Goal: Transaction & Acquisition: Purchase product/service

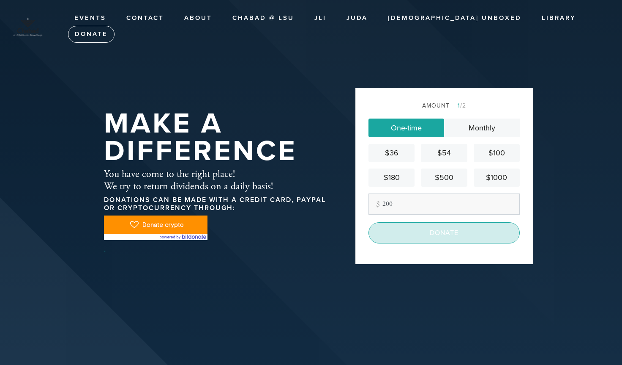
type input "200"
click at [410, 232] on input "Donate" at bounding box center [444, 232] width 151 height 21
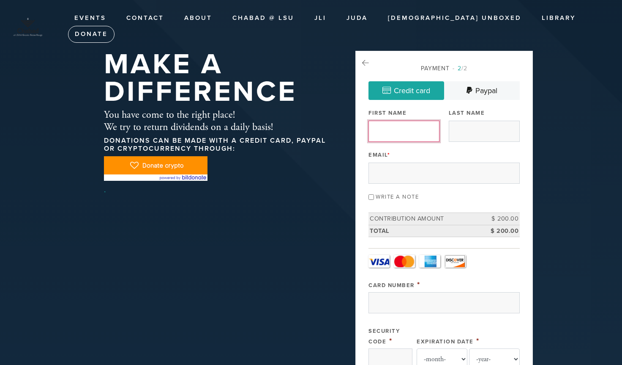
click at [413, 137] on input "First Name" at bounding box center [404, 131] width 71 height 21
type input "[PERSON_NAME]"
type input "Katzenellenbogen"
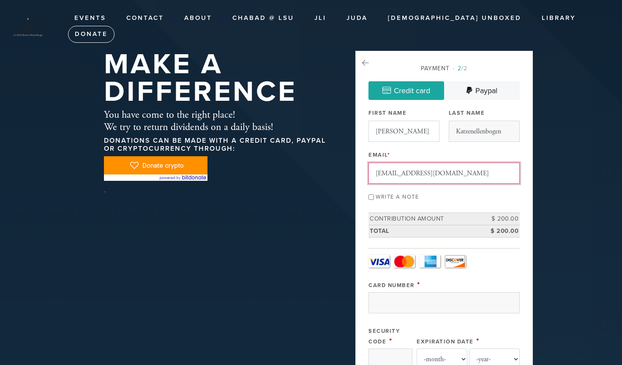
type input "[EMAIL_ADDRESS][DOMAIN_NAME]"
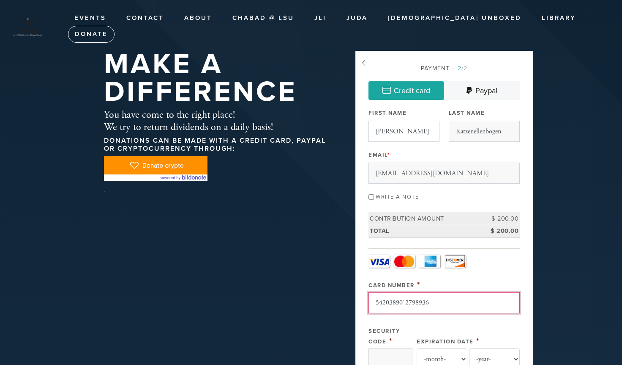
scroll to position [123, 0]
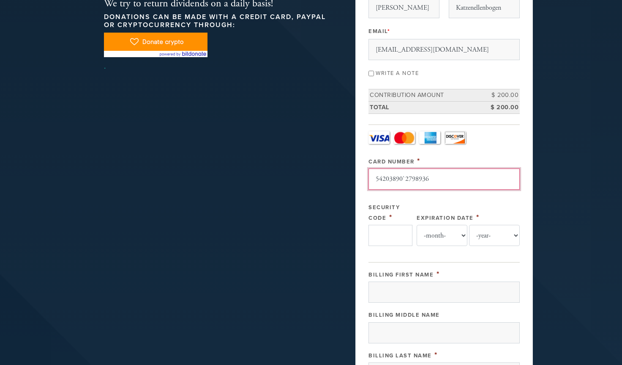
type input "54203890`2798936"
click at [389, 232] on input "Security Code" at bounding box center [391, 235] width 44 height 21
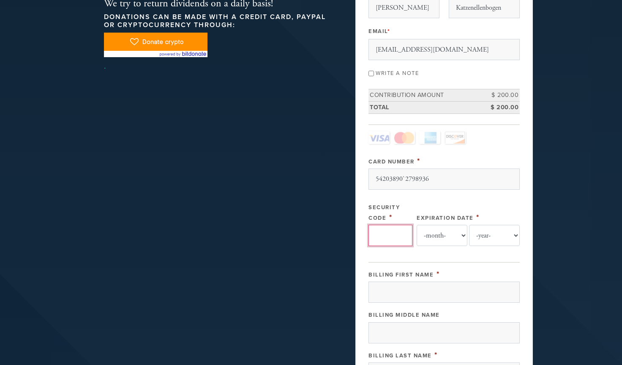
type input "0"
type input "741"
click at [441, 237] on select "-month- 01 02 03 04 05 06 07 08 09 10 11 12" at bounding box center [442, 235] width 51 height 21
select select "3"
click at [417, 225] on select "-month- 01 02 03 04 05 06 07 08 09 10 11 12" at bounding box center [442, 235] width 51 height 21
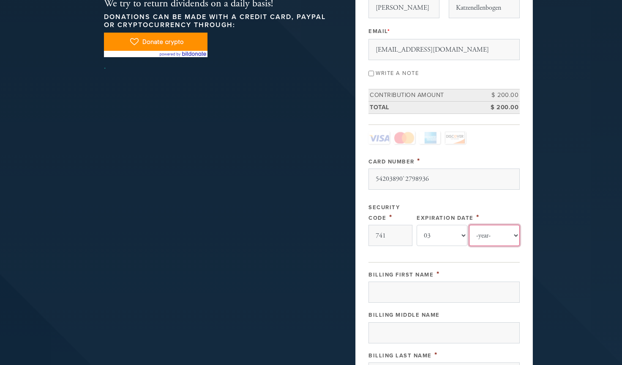
click at [483, 226] on select "-year- 2025 2026 2027 2028 2029 2030 2031 2032 2033 2034 2035" at bounding box center [494, 235] width 51 height 21
select select "2028"
click at [469, 225] on select "-year- 2025 2026 2027 2028 2029 2030 2031 2032 2033 2034 2035" at bounding box center [494, 235] width 51 height 21
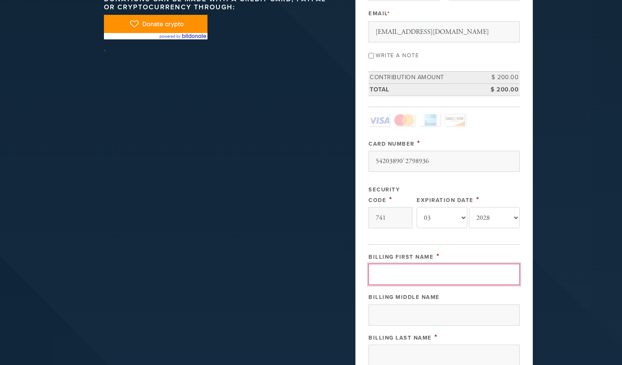
click at [414, 279] on input "Billing First Name" at bounding box center [444, 273] width 151 height 21
type input "[PERSON_NAME]"
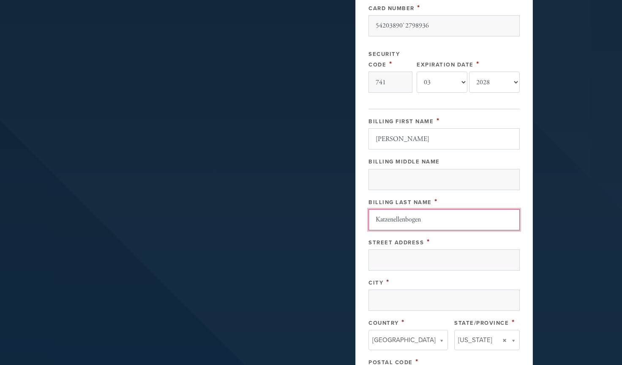
scroll to position [276, 0]
type input "Katzenellenbogen"
click at [425, 245] on div "Street Address *" at bounding box center [444, 254] width 151 height 34
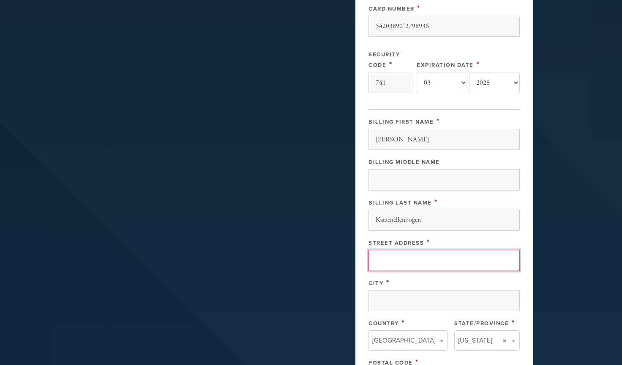
click at [420, 253] on input "Street Address" at bounding box center [444, 259] width 151 height 21
type input "[STREET_ADDRESS]"
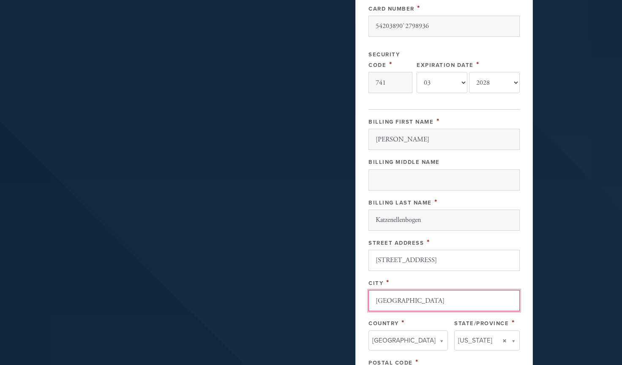
type input "[GEOGRAPHIC_DATA]"
type input "p"
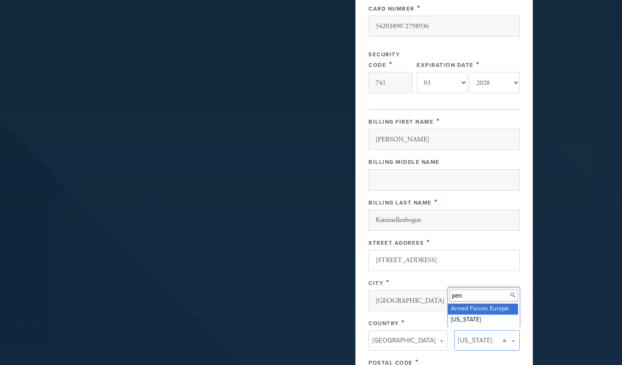
type input "penn"
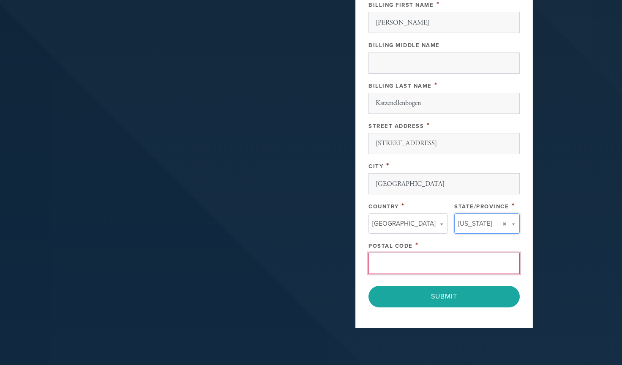
click at [417, 262] on input "Postal Code" at bounding box center [444, 262] width 151 height 21
click at [417, 262] on input "18704" at bounding box center [444, 262] width 151 height 21
type input "18704"
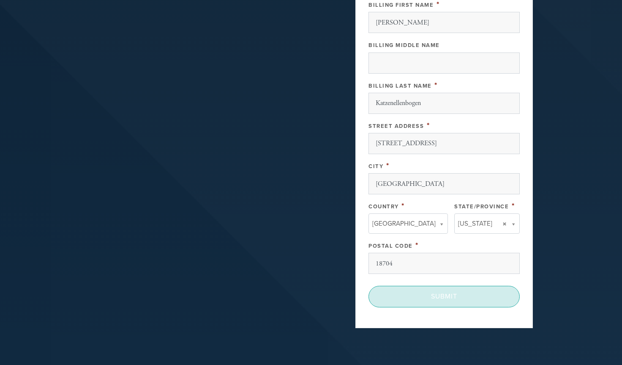
click at [403, 285] on input "Submit" at bounding box center [444, 295] width 151 height 21
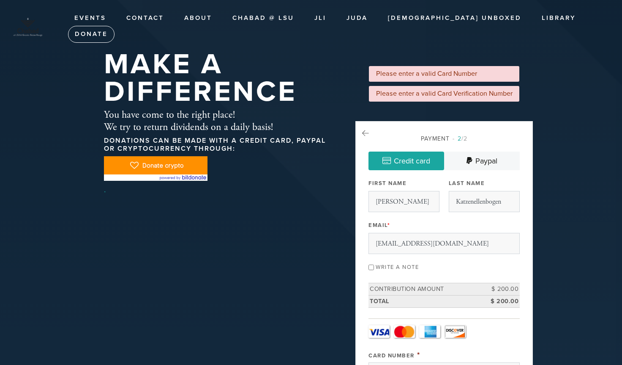
select select "3"
select select "2028"
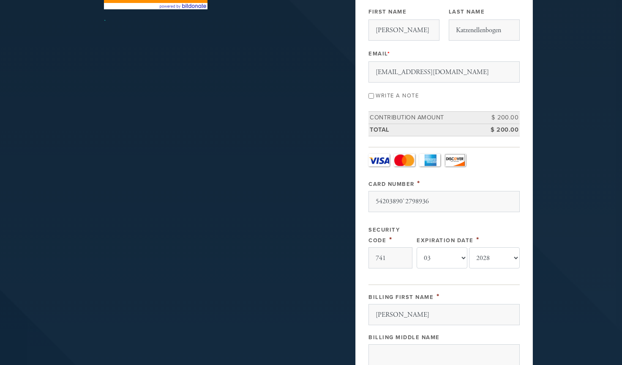
click at [455, 202] on input "54203890`2798936" at bounding box center [444, 201] width 151 height 21
click at [403, 198] on input "54203890`2798936" at bounding box center [444, 201] width 151 height 21
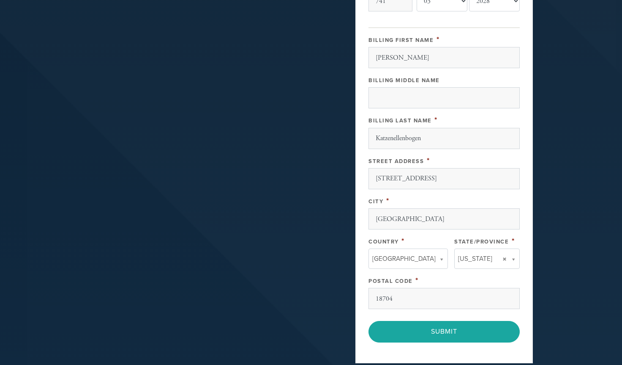
scroll to position [463, 0]
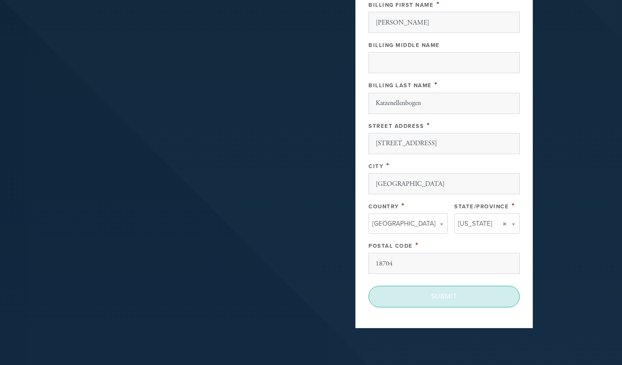
type input "5420389012798936"
click at [408, 296] on input "Submit" at bounding box center [444, 295] width 151 height 21
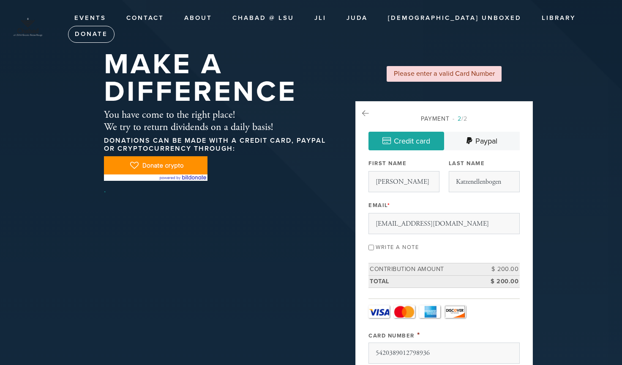
select select "3"
select select "2028"
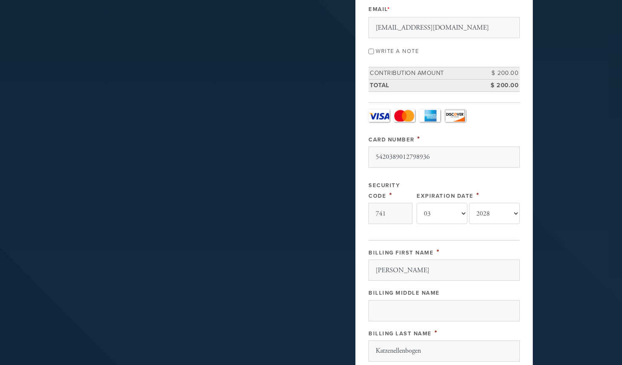
click at [457, 161] on input "5420389012798936" at bounding box center [444, 156] width 151 height 21
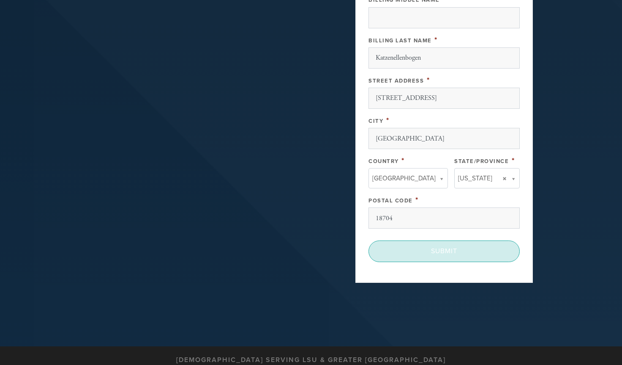
scroll to position [491, 0]
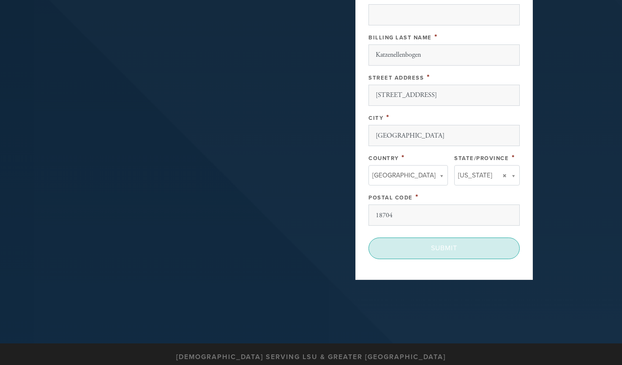
type input "[CREDIT_CARD_NUMBER]"
click at [438, 247] on input "Submit" at bounding box center [444, 247] width 151 height 21
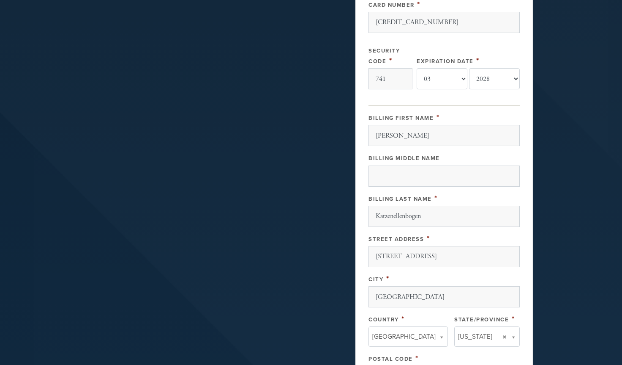
scroll to position [330, 0]
